Goal: Navigation & Orientation: Understand site structure

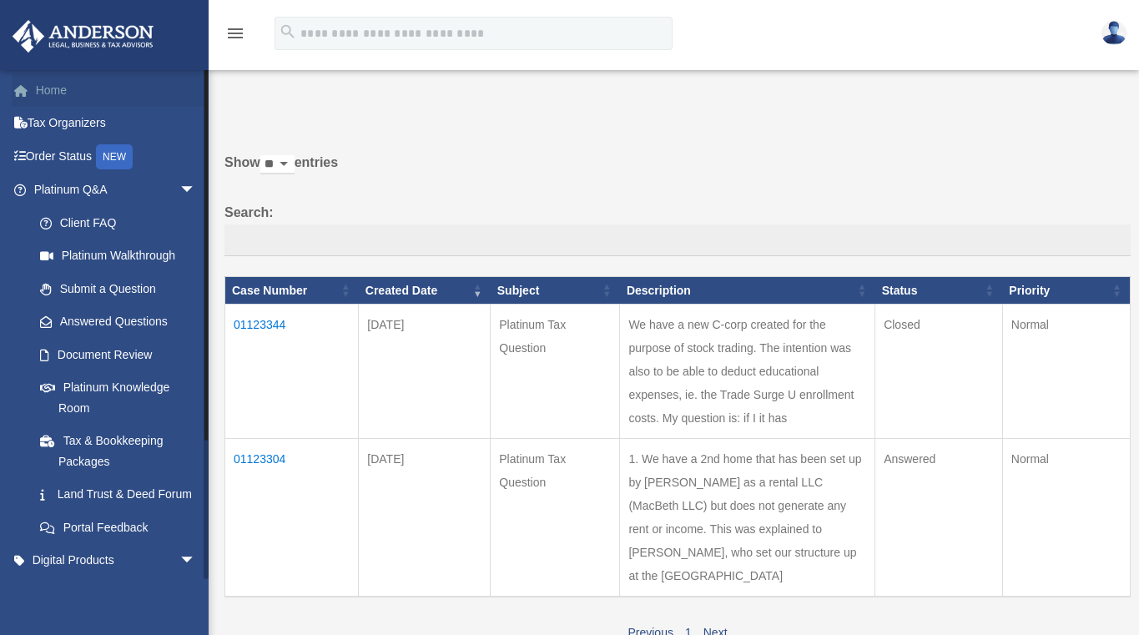
click at [53, 95] on link "Home" at bounding box center [116, 89] width 209 height 33
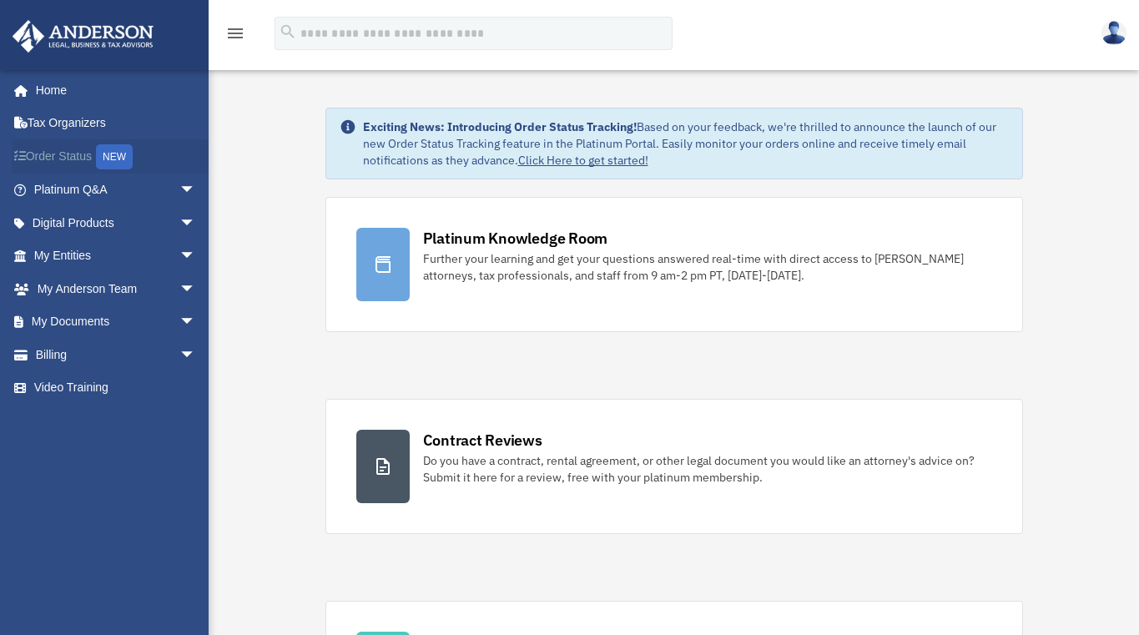
click at [48, 154] on link "Order Status NEW" at bounding box center [116, 156] width 209 height 34
click at [98, 222] on link "Digital Products arrow_drop_down" at bounding box center [116, 222] width 209 height 33
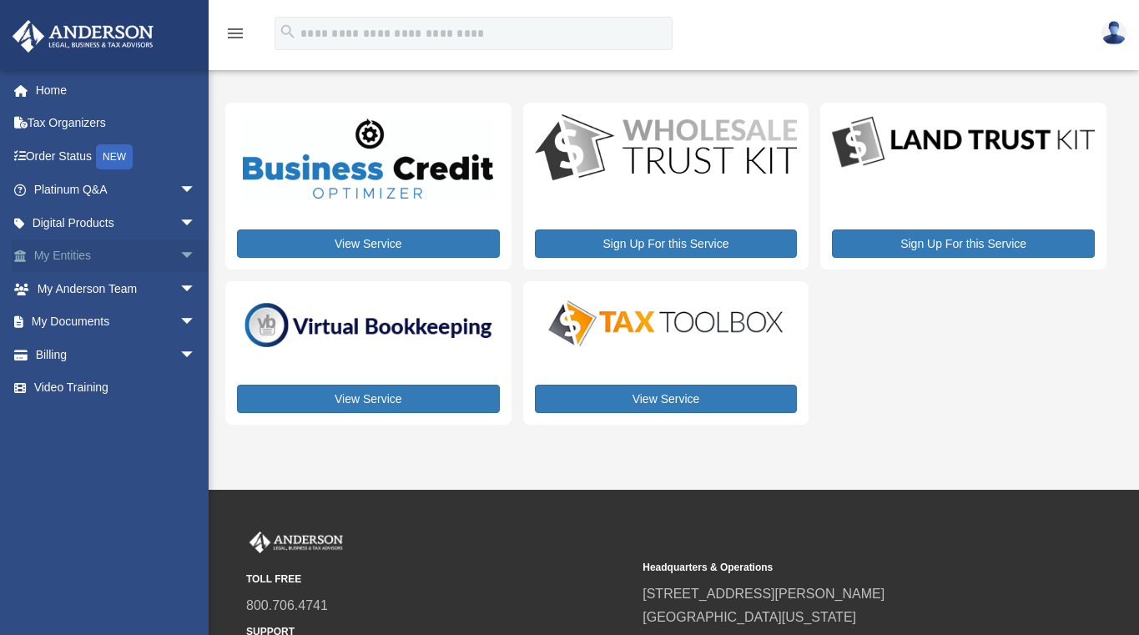
click at [83, 251] on link "My Entities arrow_drop_down" at bounding box center [116, 255] width 209 height 33
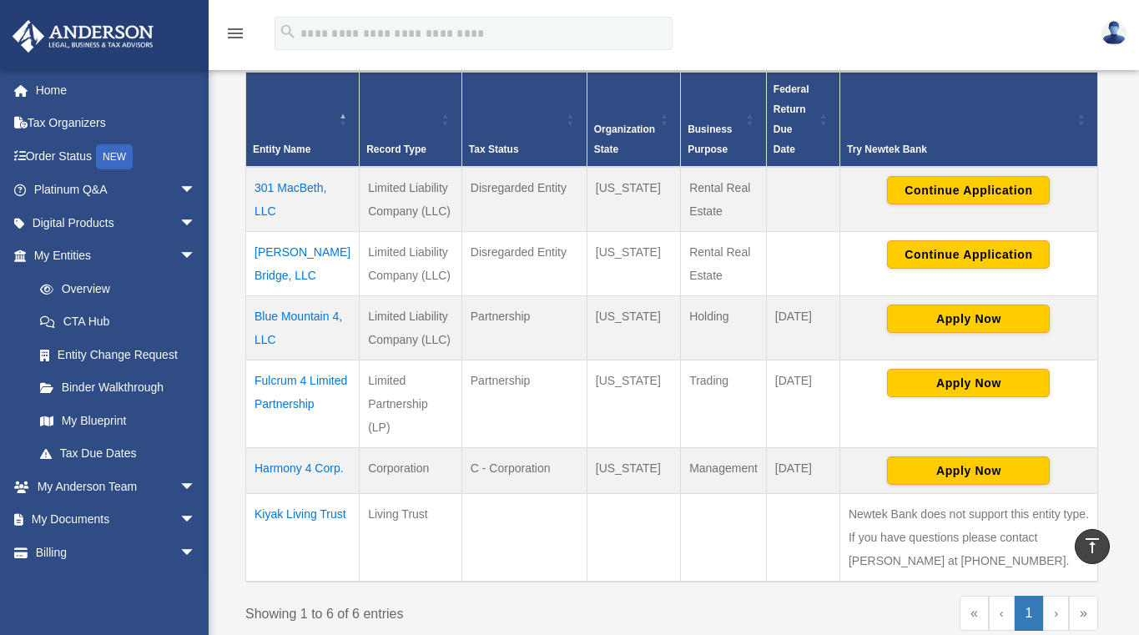
scroll to position [310, 0]
